Goal: Information Seeking & Learning: Learn about a topic

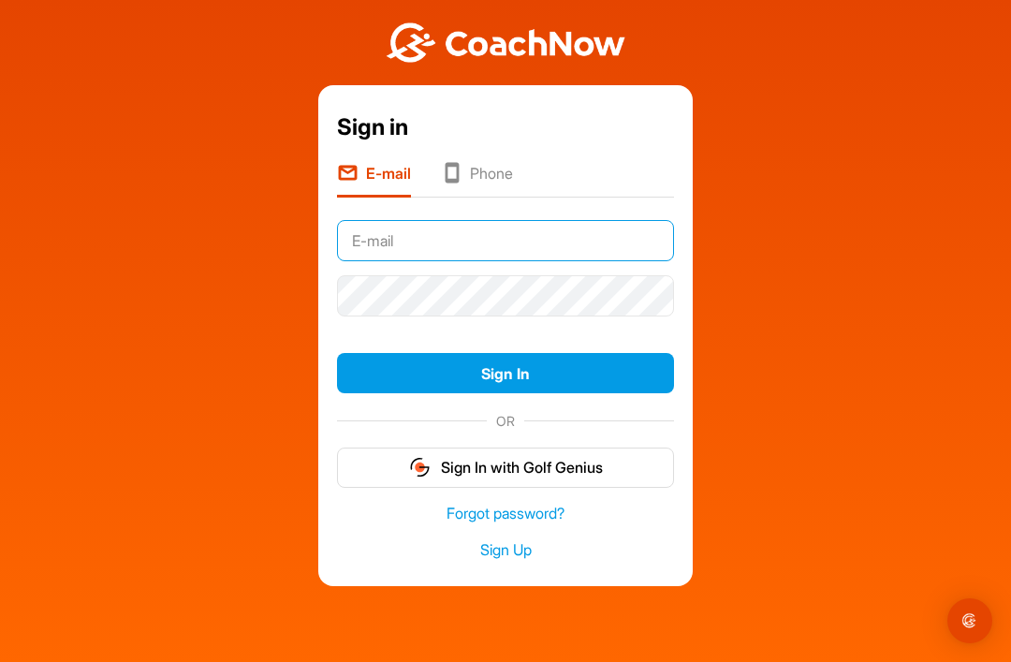
type input "Tonya.qtwn@xtra.co.nz"
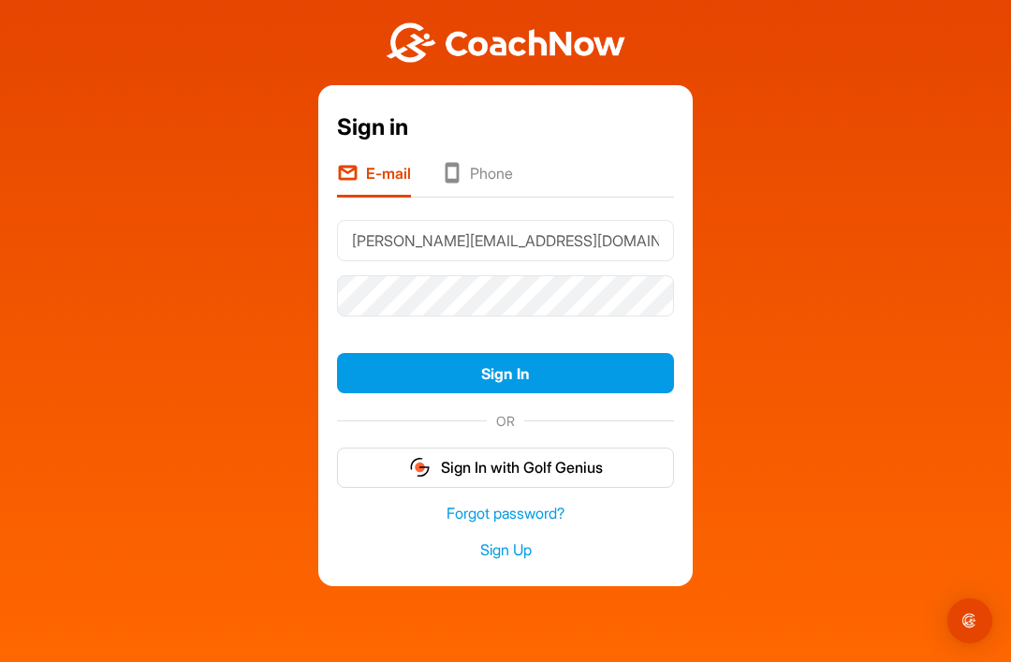
click at [505, 375] on button "Sign In" at bounding box center [505, 373] width 337 height 40
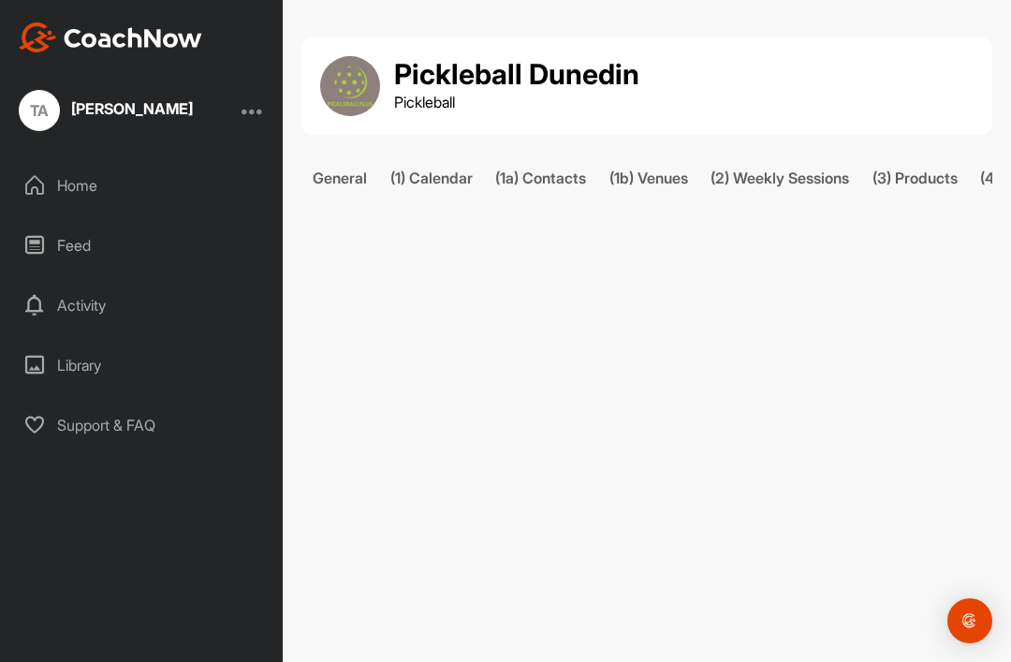
click at [794, 182] on div "(2) Weekly Sessions" at bounding box center [779, 178] width 139 height 22
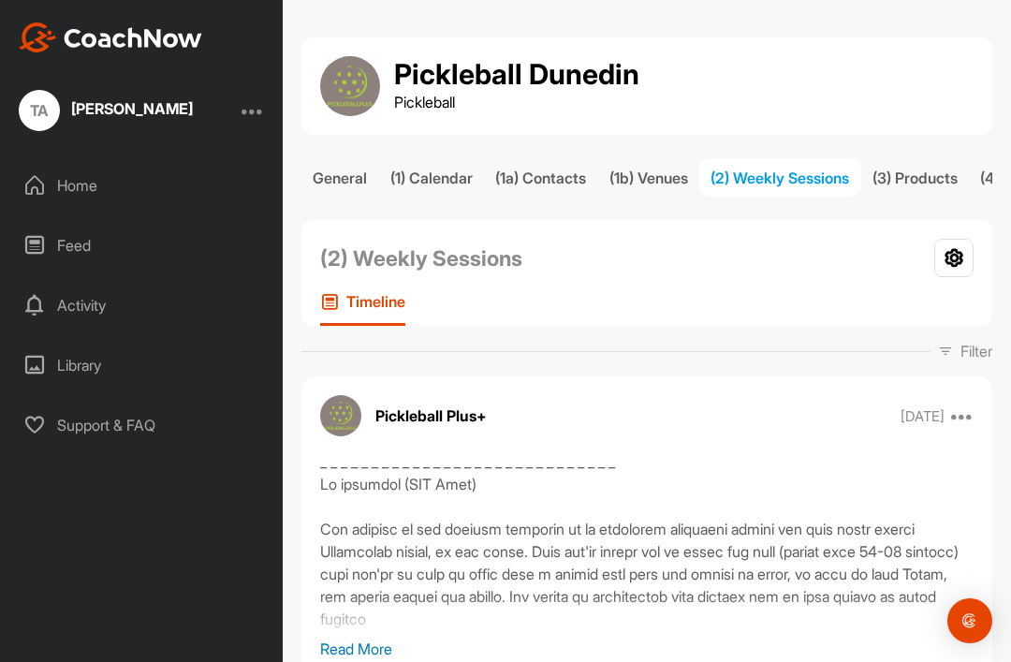
click at [433, 167] on div "(1) Calendar" at bounding box center [431, 178] width 82 height 22
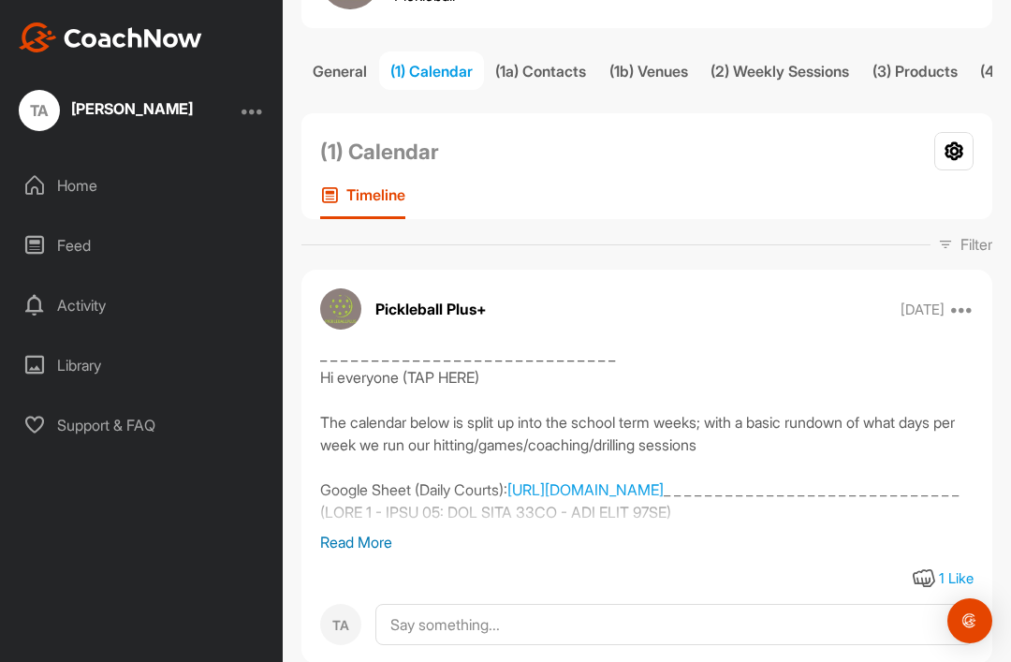
scroll to position [106, 0]
click at [640, 449] on div "_ _ _ _ _ _ _ _ _ _ _ _ _ _ _ _ _ _ _ _ _ _ _ _ _ _ _ _ _ Hi everyone (TAP HERE…" at bounding box center [646, 437] width 653 height 187
click at [367, 532] on p "Read More" at bounding box center [646, 543] width 653 height 22
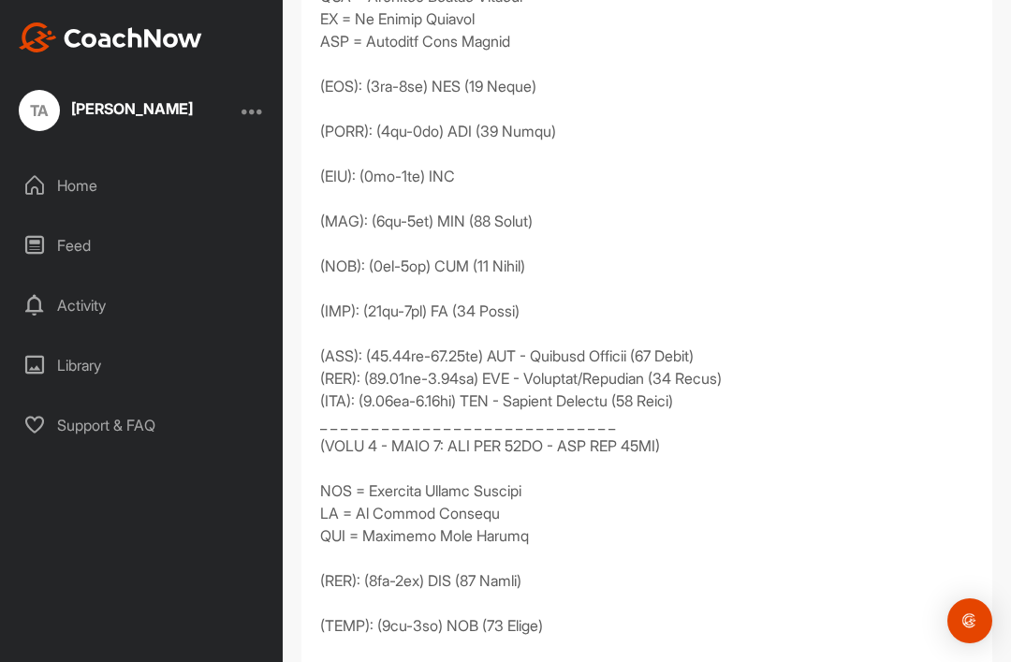
scroll to position [2082, 0]
